Goal: Information Seeking & Learning: Compare options

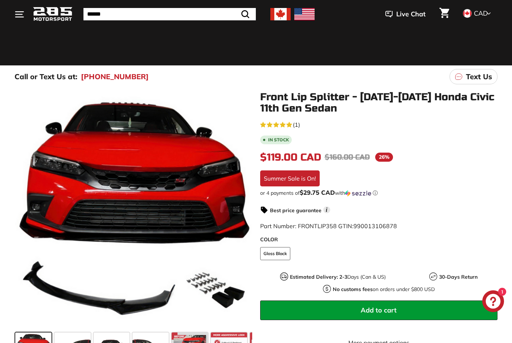
scroll to position [73, 0]
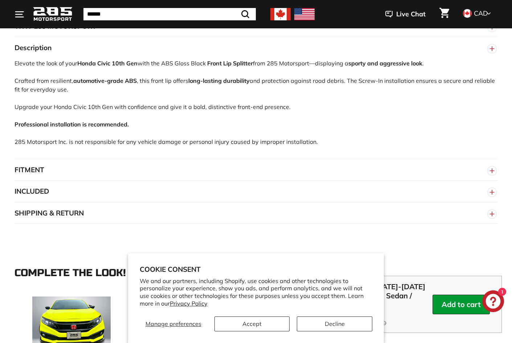
scroll to position [482, 0]
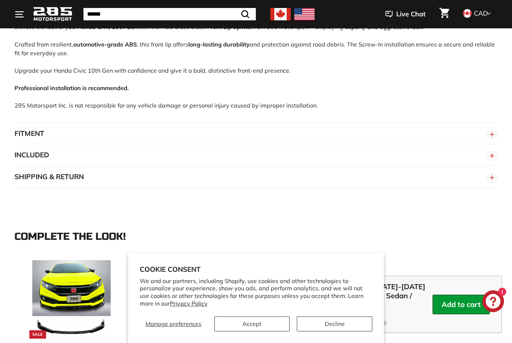
click at [125, 133] on button "FITMENT" at bounding box center [256, 134] width 483 height 22
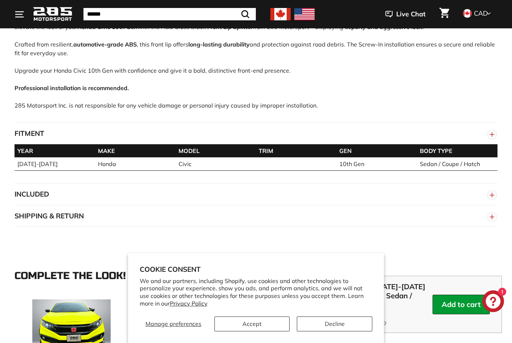
click at [124, 194] on button "INCLUDED" at bounding box center [256, 194] width 483 height 22
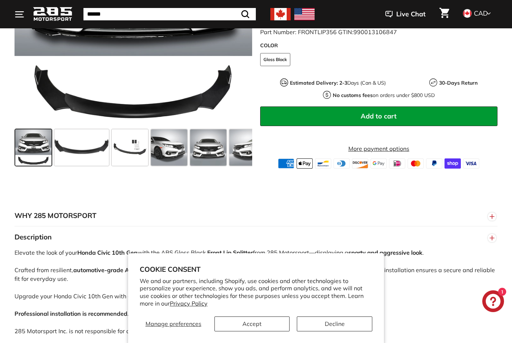
scroll to position [265, 0]
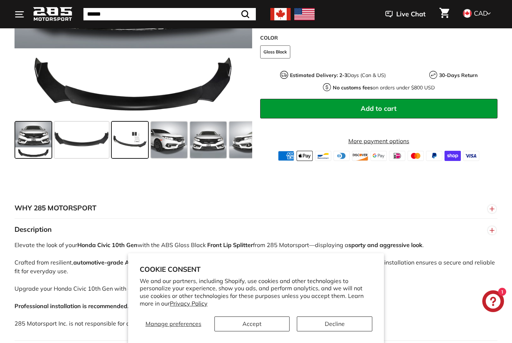
click at [134, 139] on span at bounding box center [130, 140] width 36 height 36
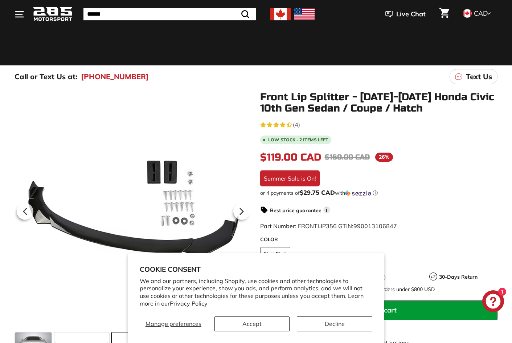
scroll to position [52, 0]
